Goal: Task Accomplishment & Management: Manage account settings

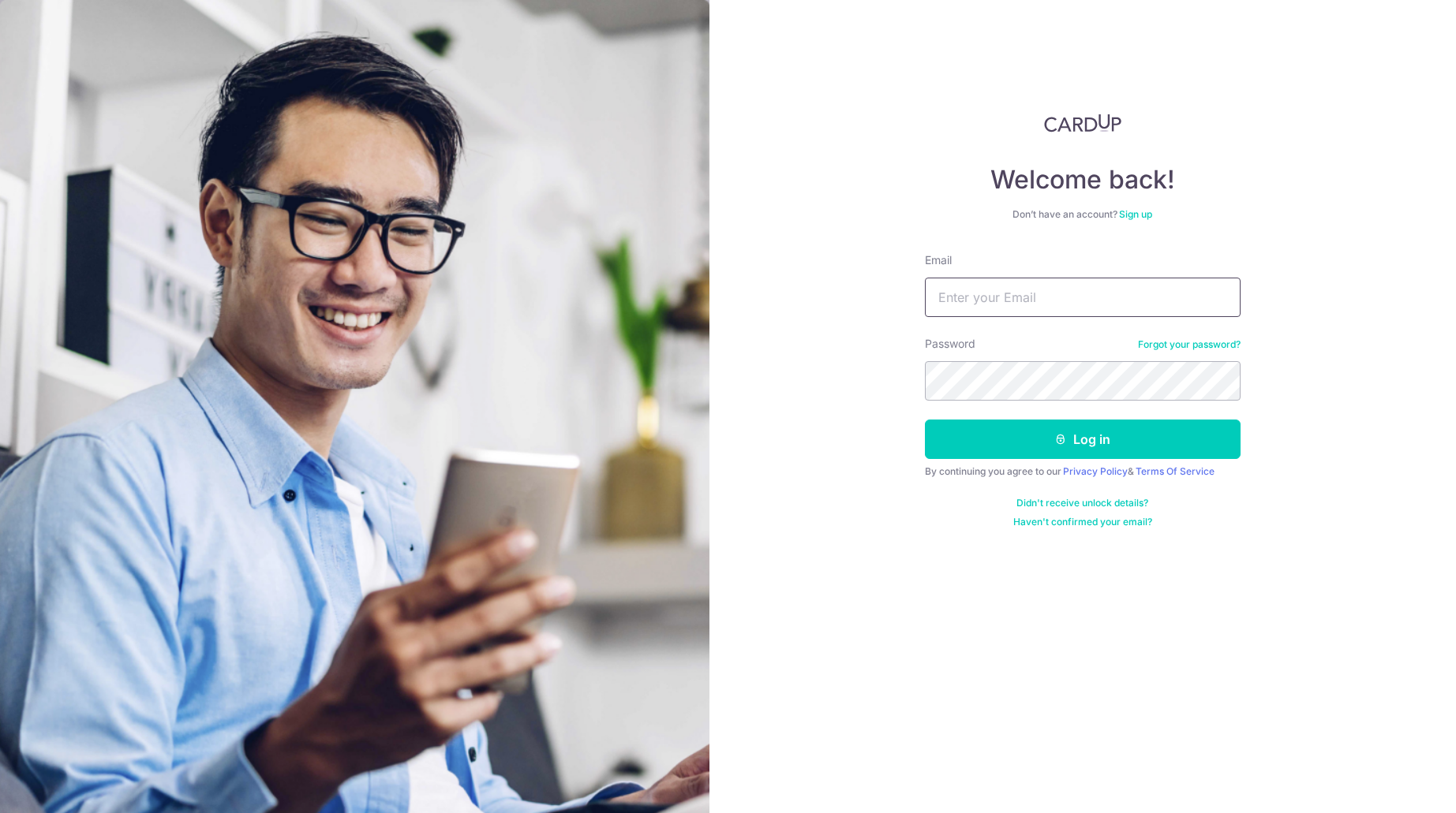
click at [1043, 303] on input "Email" at bounding box center [1082, 296] width 316 height 39
type input "[EMAIL_ADDRESS][DOMAIN_NAME]"
click at [925, 419] on button "Log in" at bounding box center [1082, 438] width 316 height 39
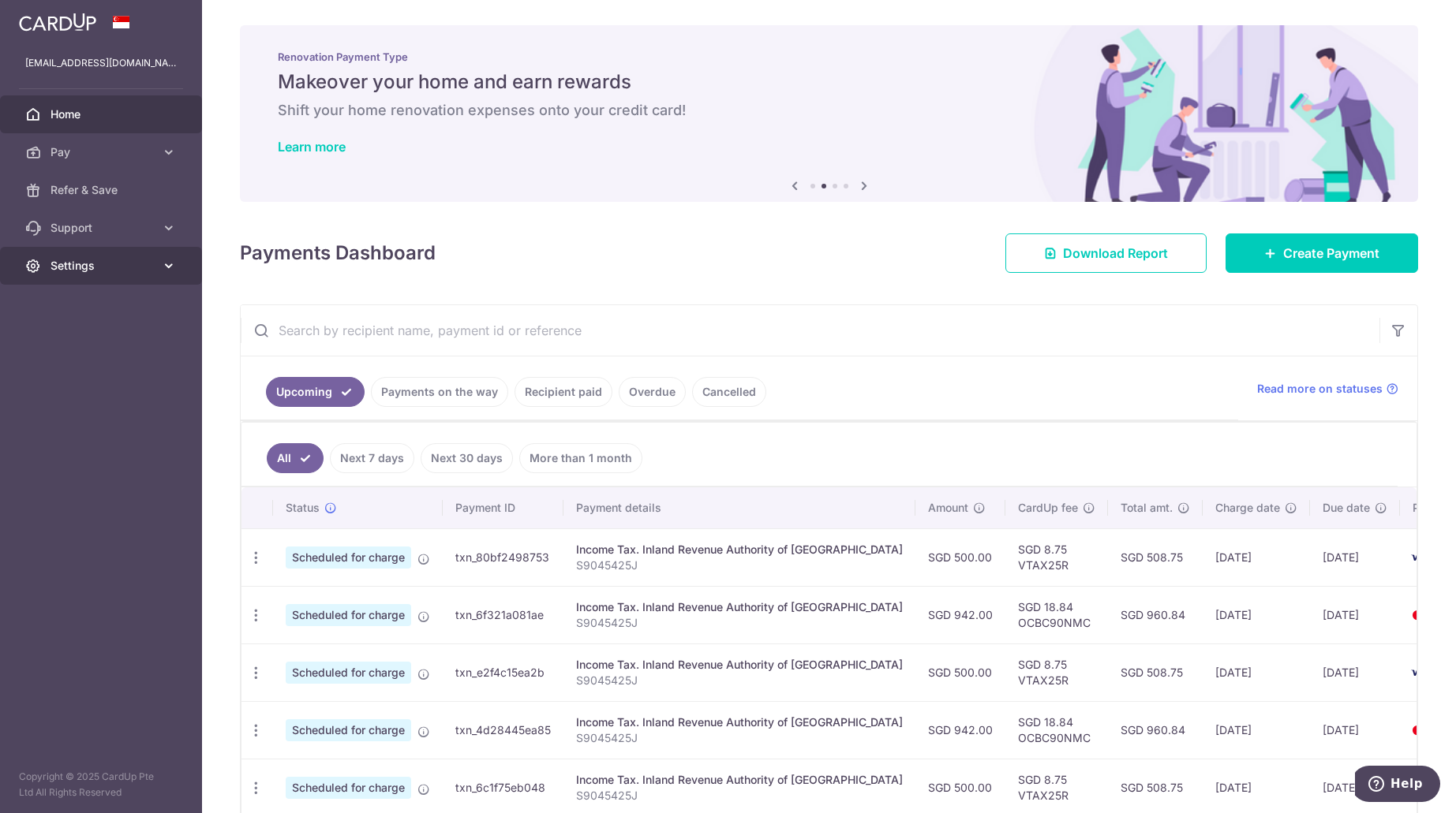
click at [131, 271] on span "Settings" at bounding box center [102, 266] width 104 height 16
click at [57, 347] on span "Logout" at bounding box center [102, 341] width 104 height 16
